Goal: Information Seeking & Learning: Learn about a topic

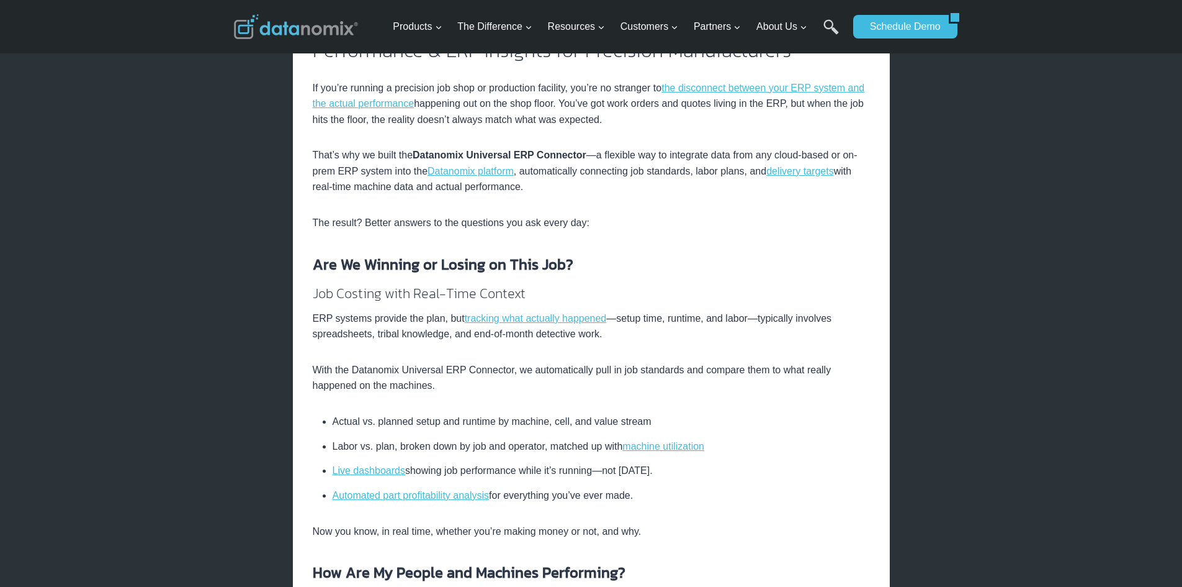
scroll to position [497, 0]
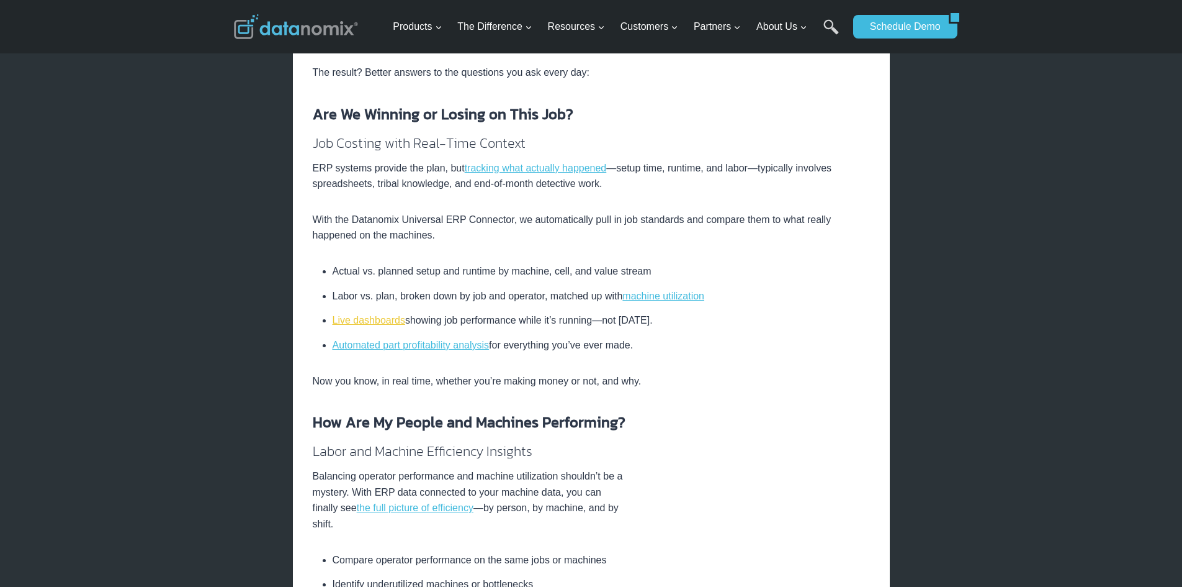
click at [374, 320] on link "Live dashboards" at bounding box center [369, 320] width 73 height 11
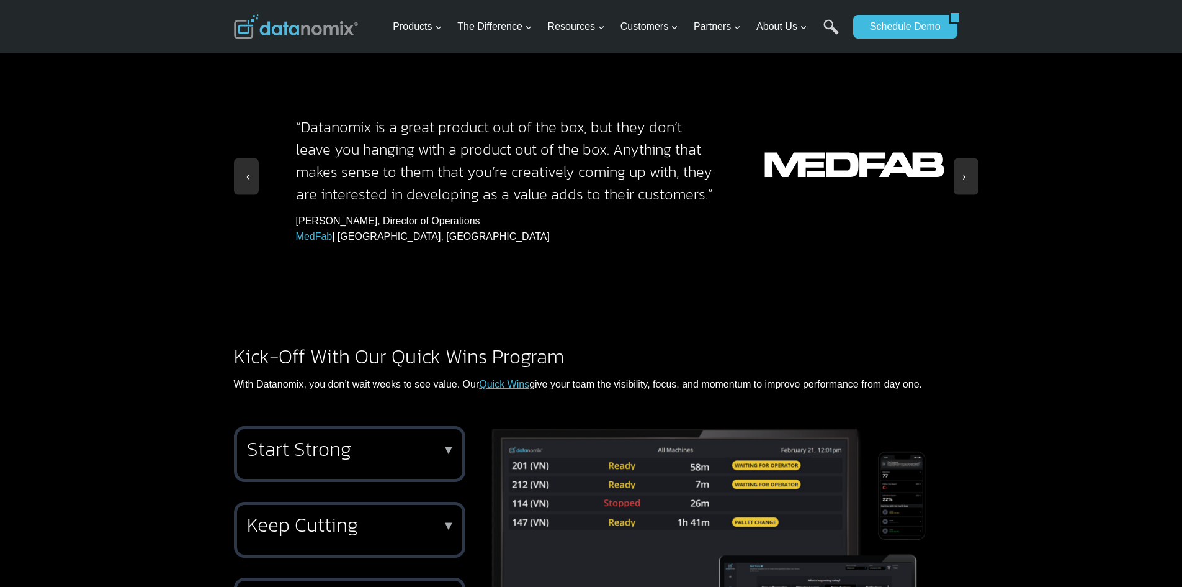
scroll to position [1366, 0]
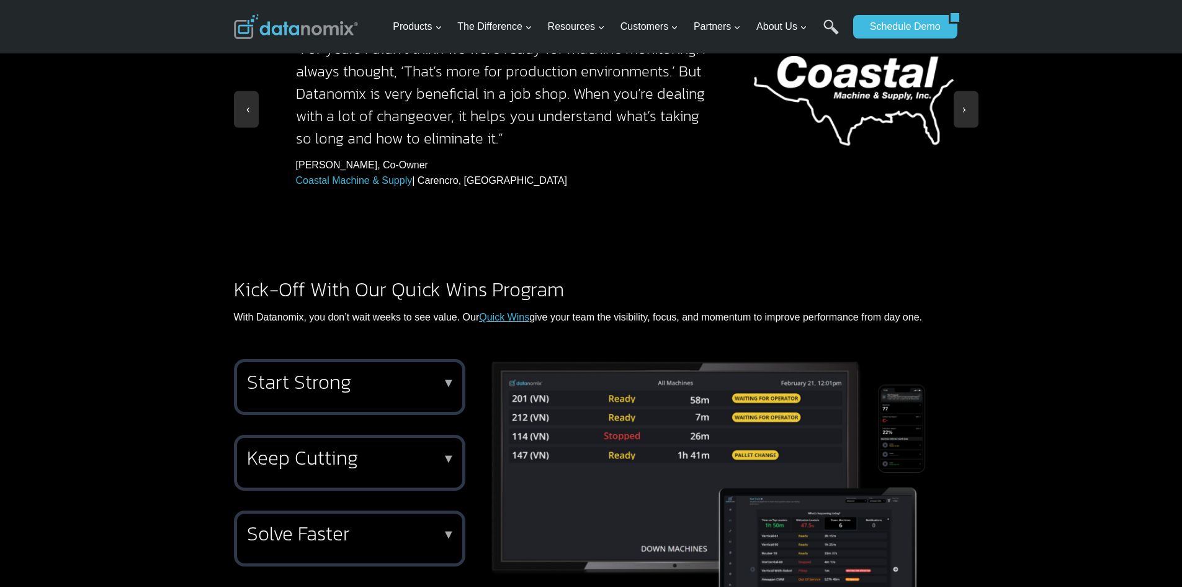
click at [330, 372] on h2 "Start Strong" at bounding box center [347, 382] width 200 height 20
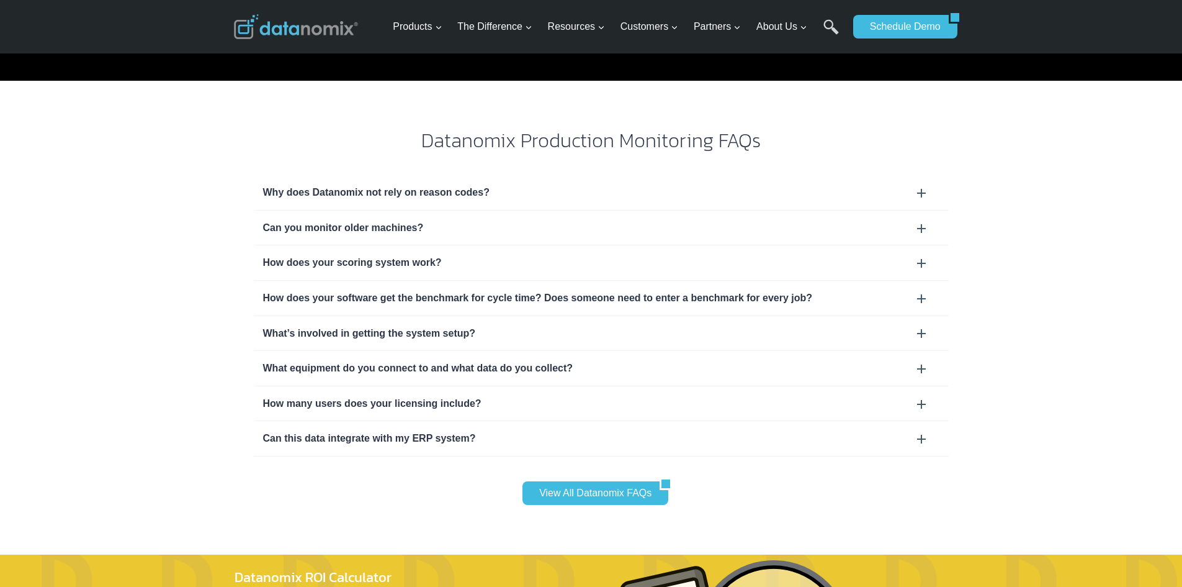
scroll to position [3910, 0]
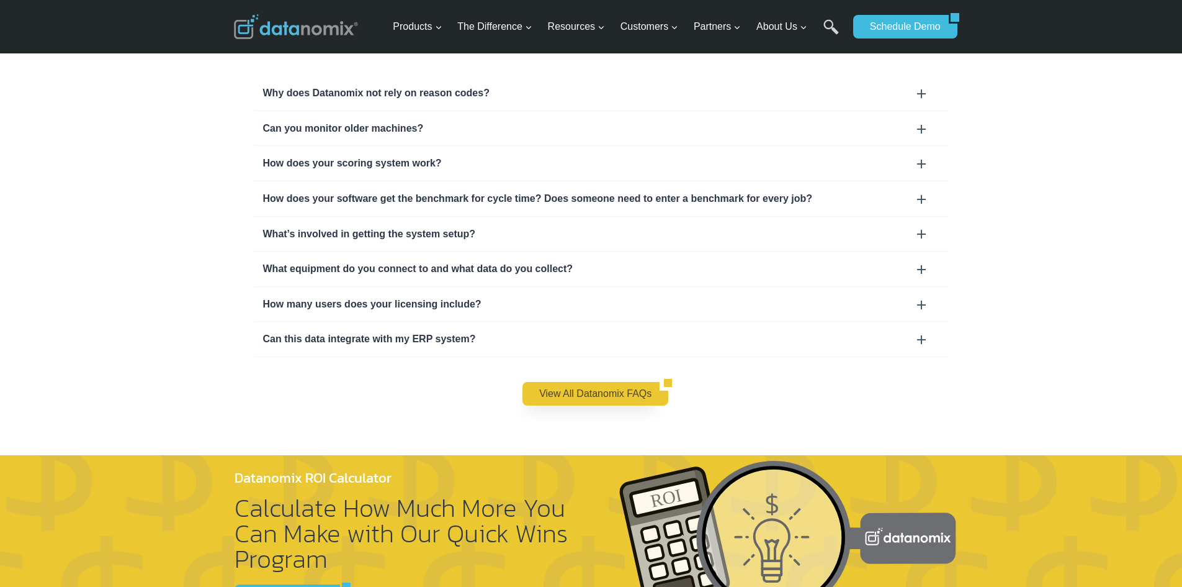
click at [550, 382] on link "View All Datanomix FAQs" at bounding box center [591, 394] width 137 height 24
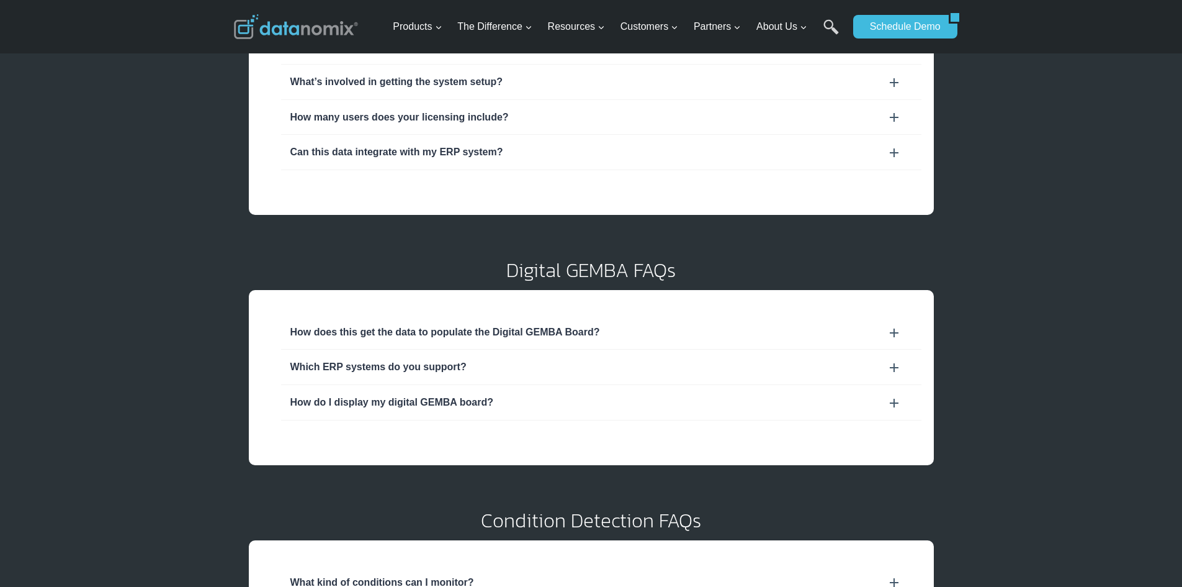
scroll to position [310, 0]
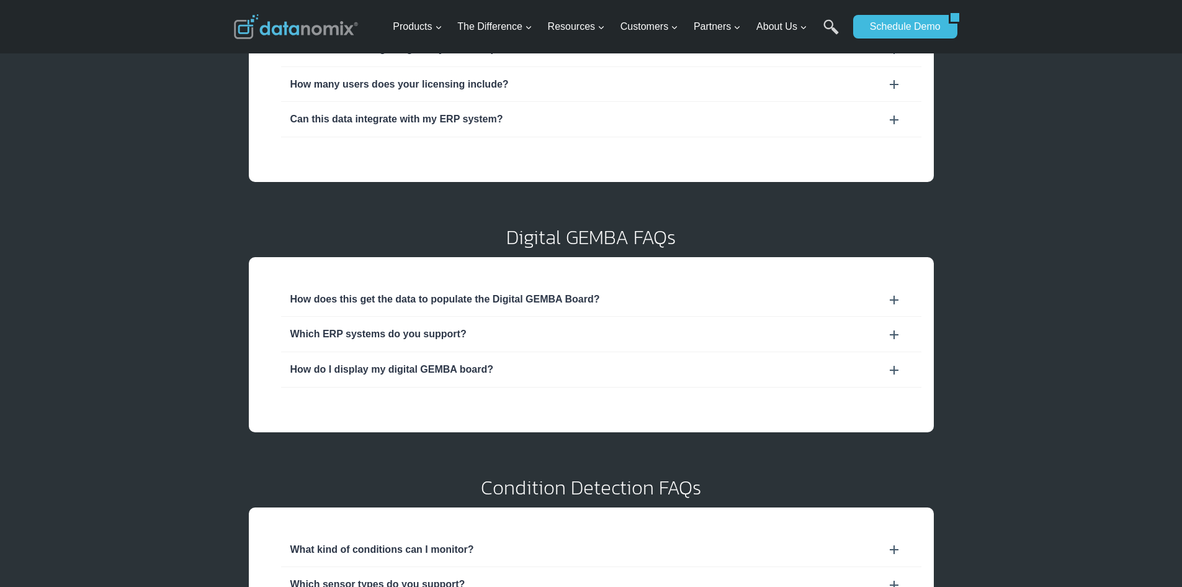
click at [502, 369] on div "How do I display my digital GEMBA board?" at bounding box center [601, 369] width 622 height 16
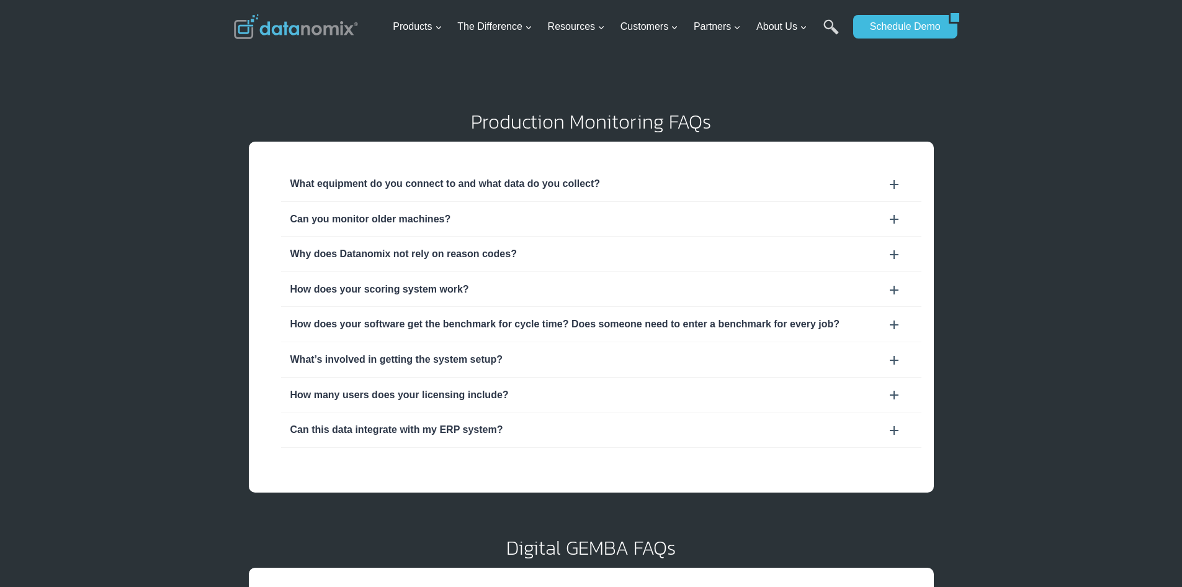
click at [767, 250] on div "Why does Datanomix not rely on reason codes?" at bounding box center [601, 254] width 622 height 16
